Goal: Navigation & Orientation: Understand site structure

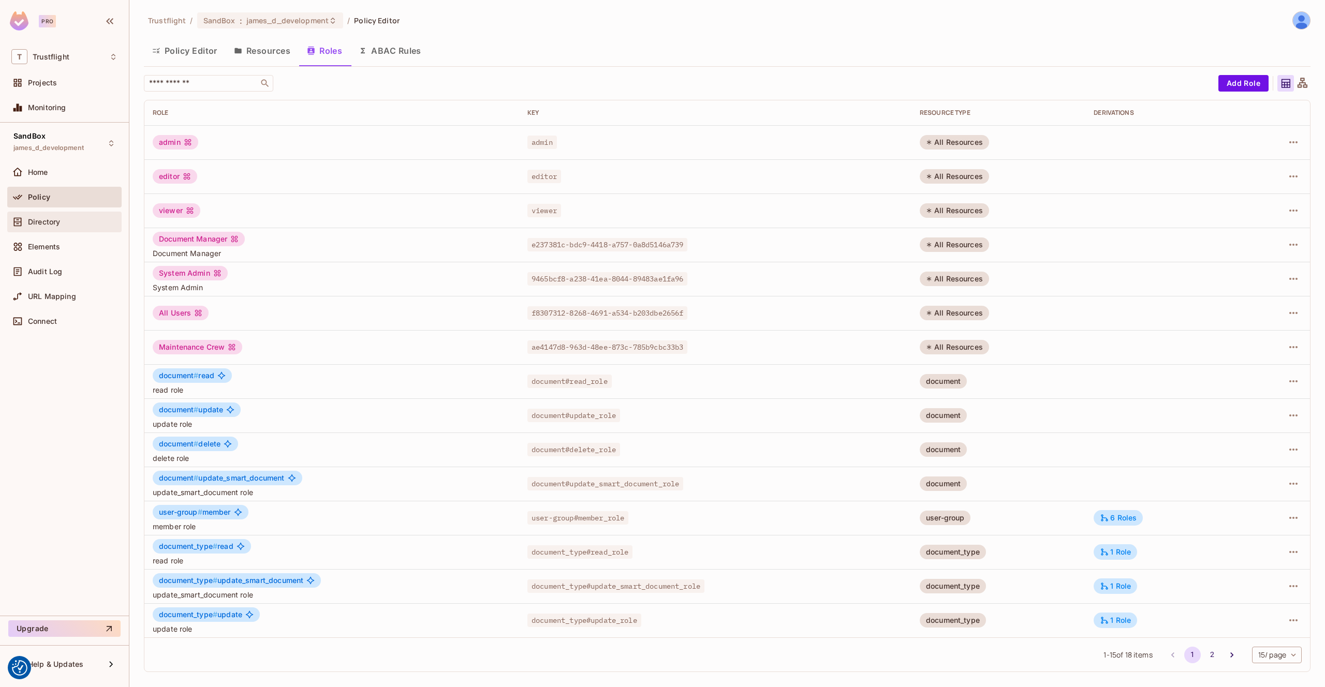
click at [67, 224] on div "Directory" at bounding box center [73, 222] width 90 height 8
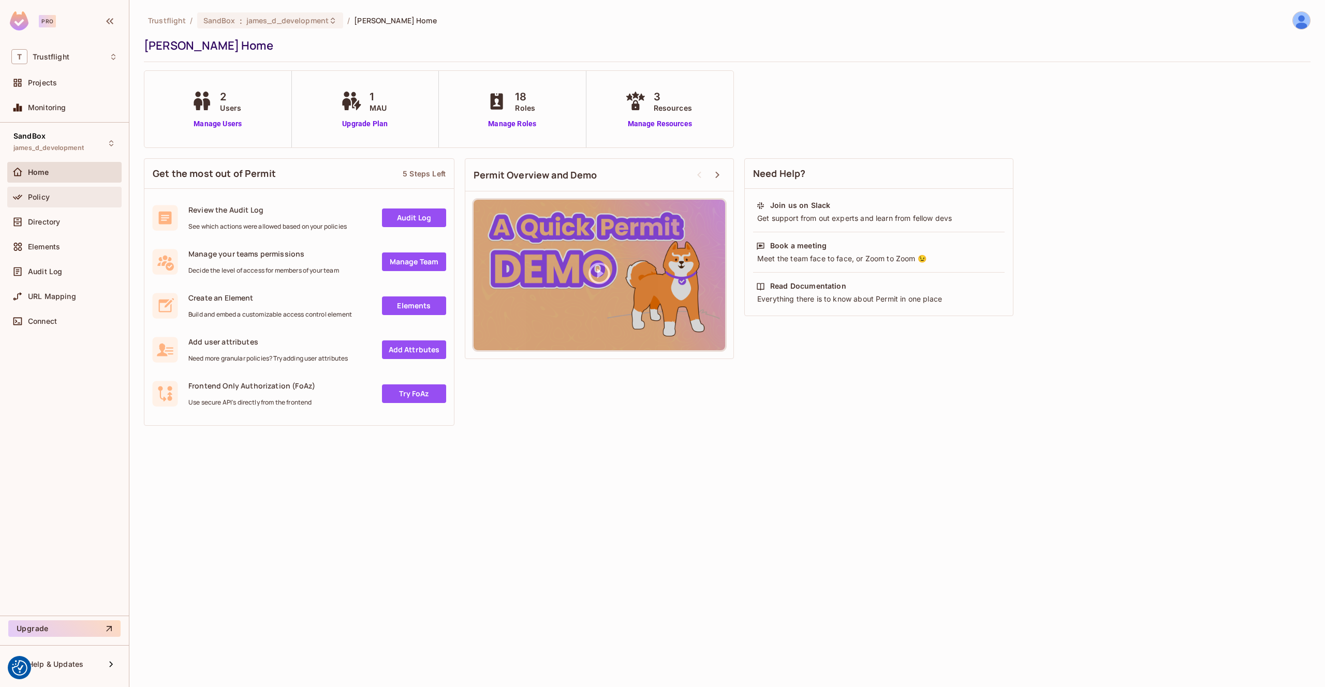
click at [40, 196] on span "Policy" at bounding box center [39, 197] width 22 height 8
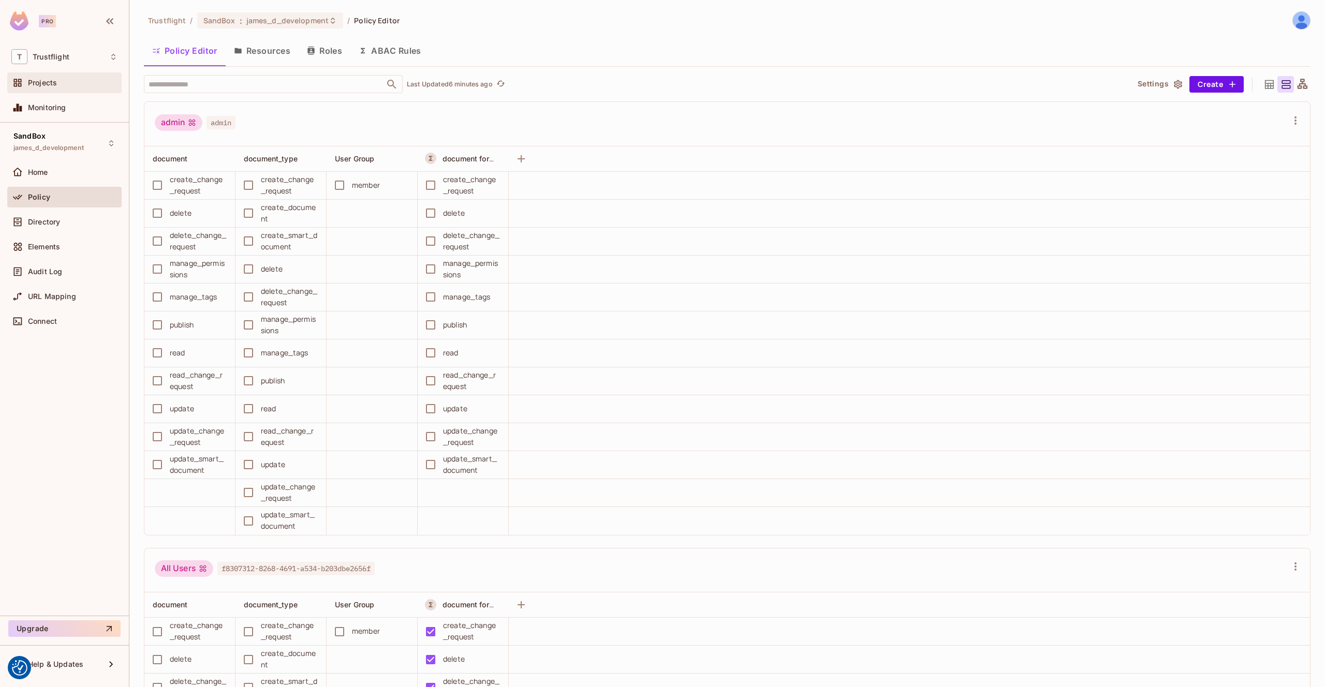
click at [51, 83] on span "Projects" at bounding box center [42, 83] width 29 height 8
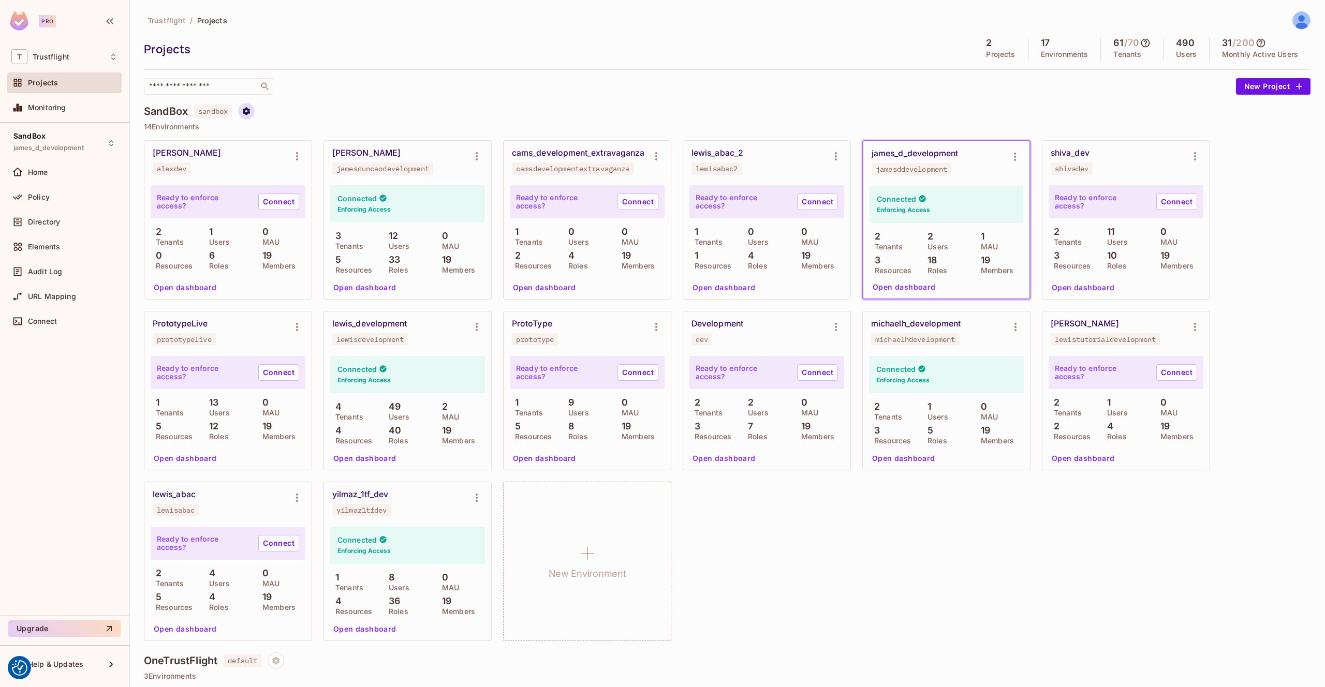
click at [251, 115] on icon "Project settings" at bounding box center [246, 111] width 9 height 9
click at [421, 113] on div at bounding box center [662, 343] width 1325 height 687
